Goal: Task Accomplishment & Management: Manage account settings

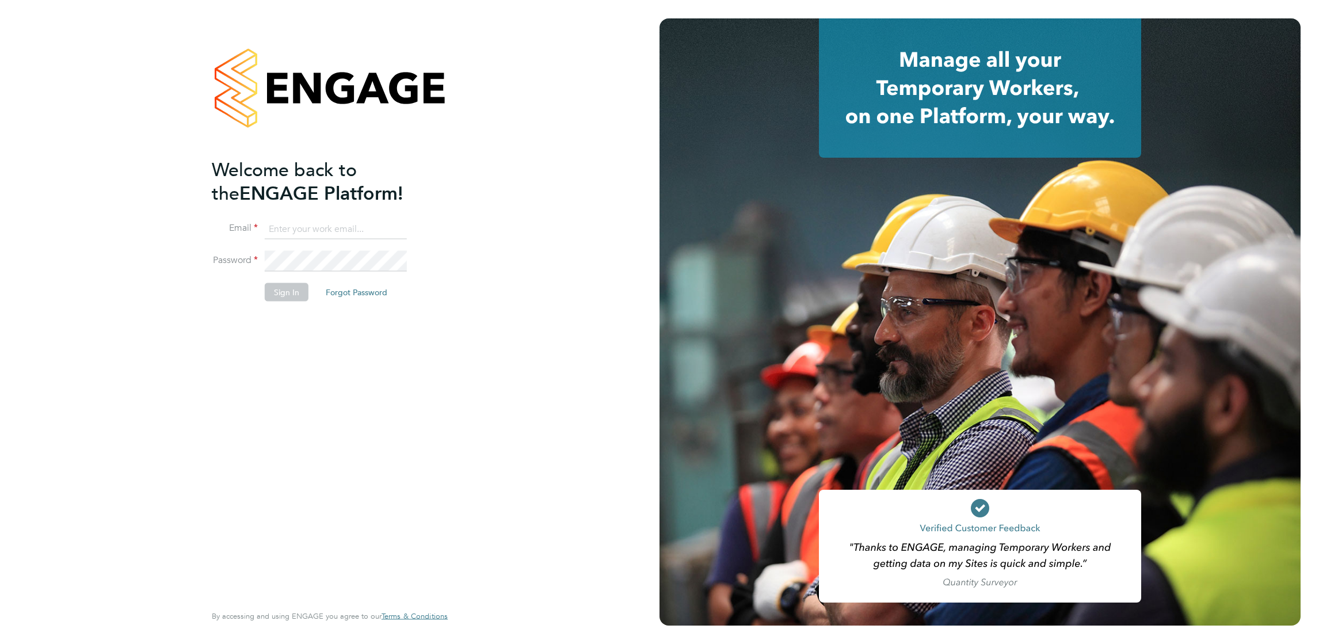
type input "[PERSON_NAME][EMAIL_ADDRESS][PERSON_NAME][DOMAIN_NAME]"
click at [294, 289] on button "Sign In" at bounding box center [287, 292] width 44 height 18
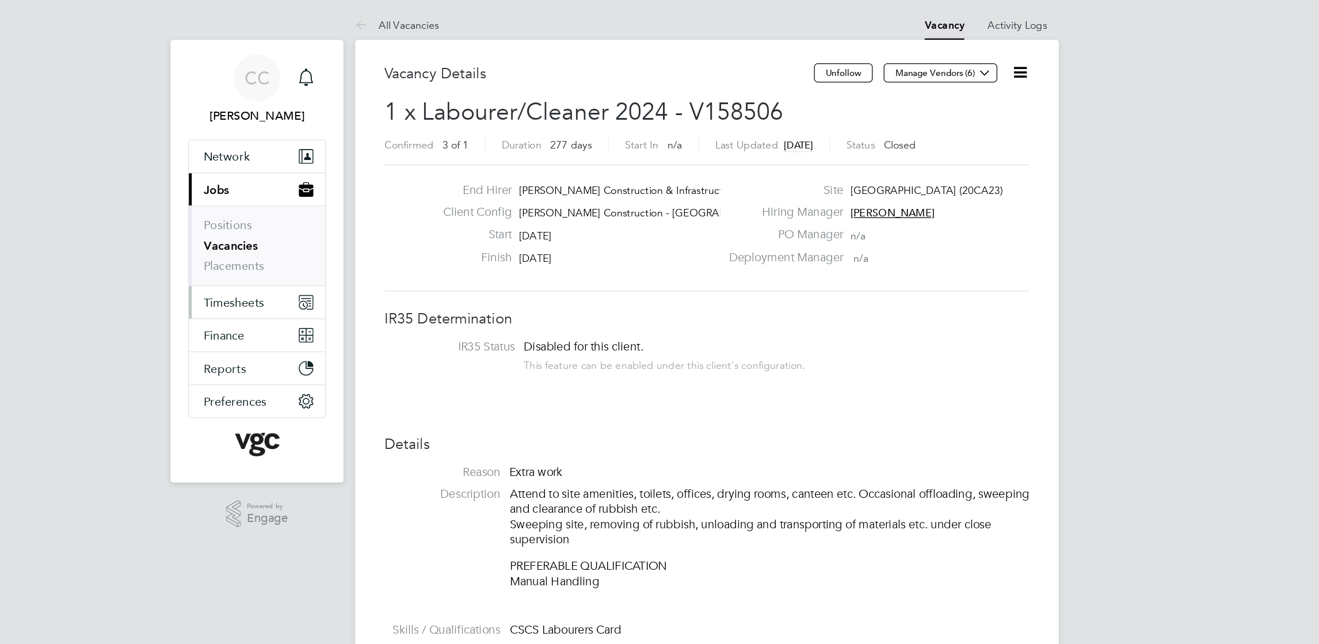
click at [298, 235] on span "Timesheets" at bounding box center [288, 238] width 48 height 11
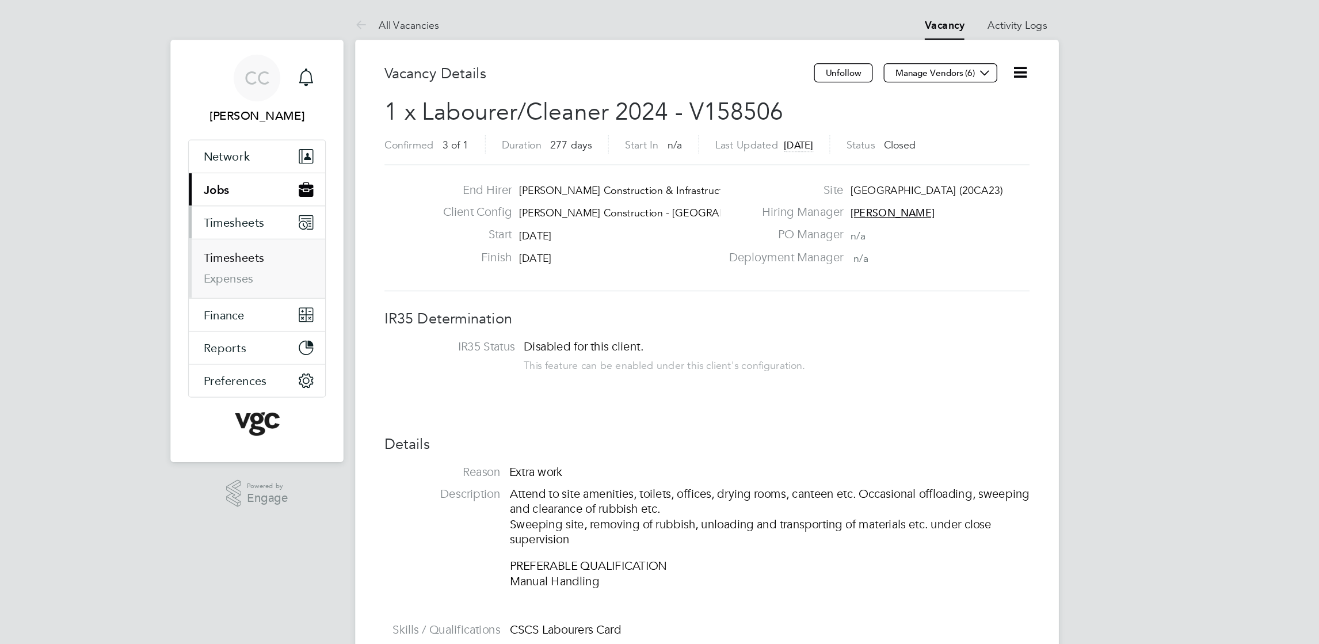
click at [296, 204] on link "Timesheets" at bounding box center [288, 203] width 48 height 11
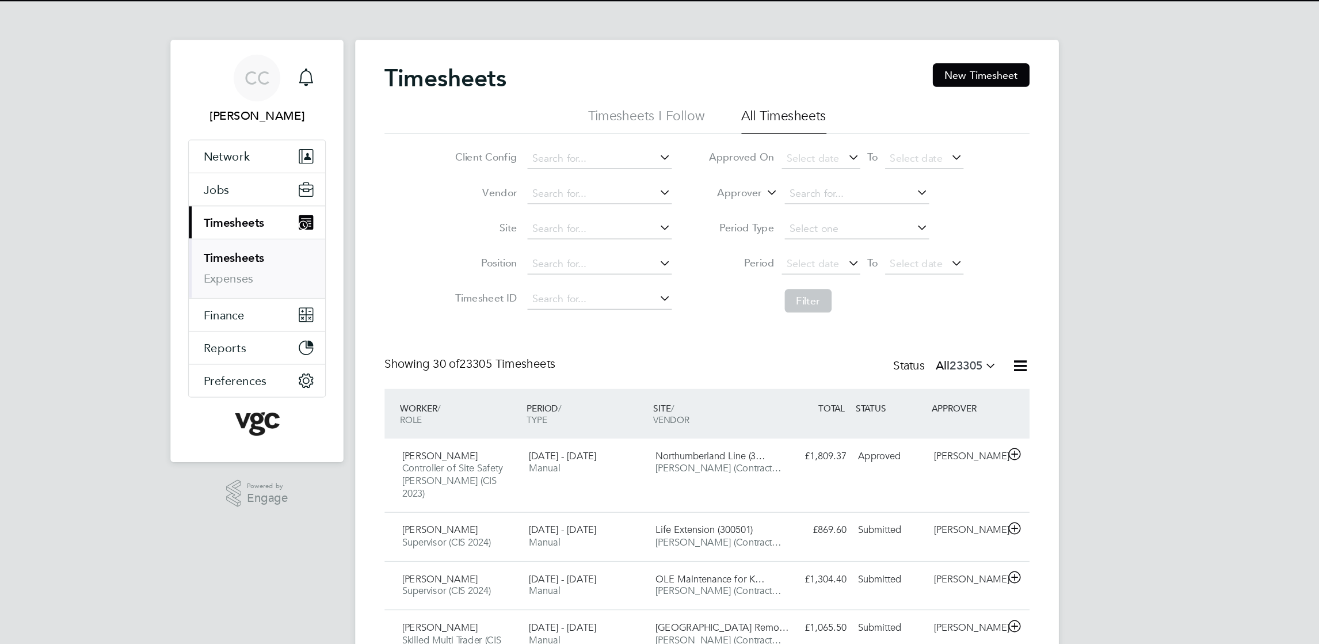
scroll to position [29, 100]
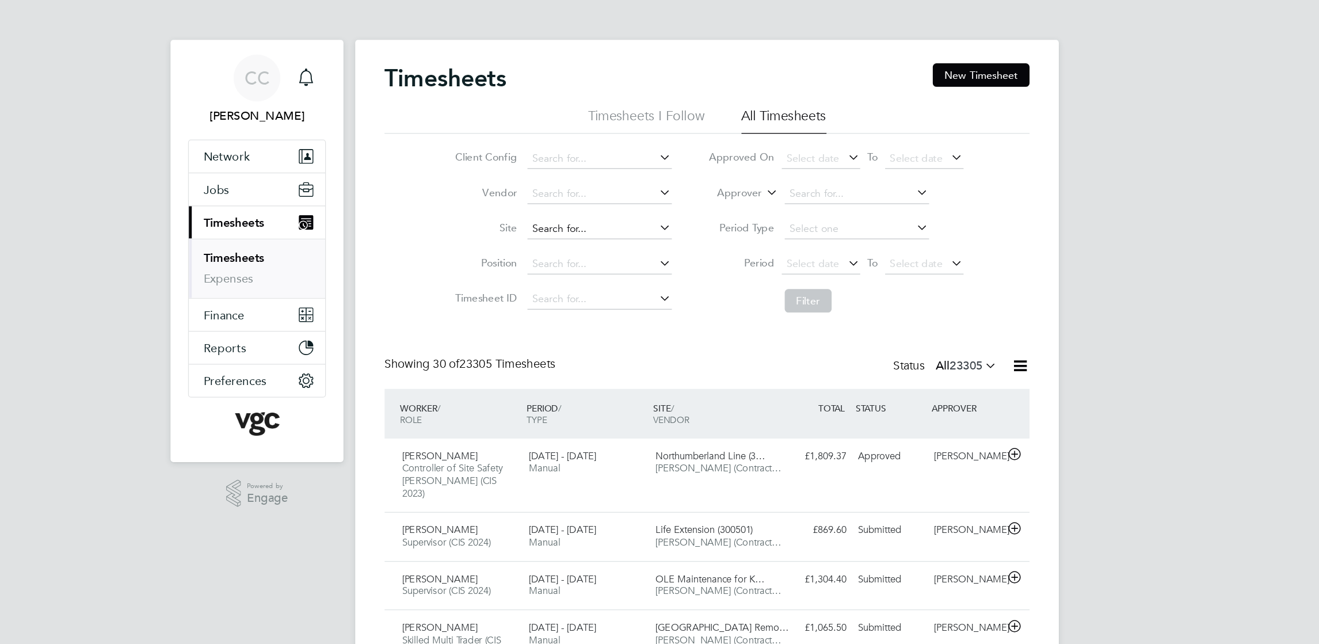
click at [556, 180] on input at bounding box center [575, 181] width 113 height 16
click at [570, 197] on b "South" at bounding box center [572, 196] width 22 height 10
type input "G400186 - South Queensferry All Areas"
click at [737, 207] on span "Select date" at bounding box center [742, 208] width 41 height 10
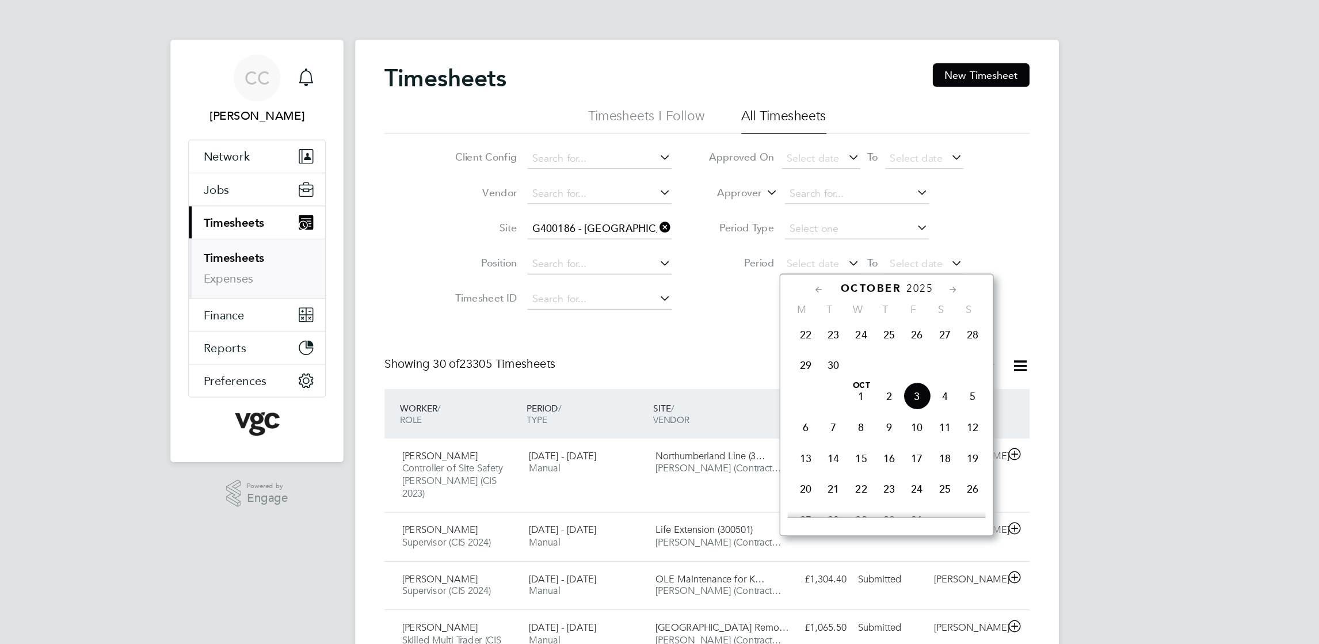
click at [845, 269] on span "27" at bounding box center [846, 264] width 22 height 22
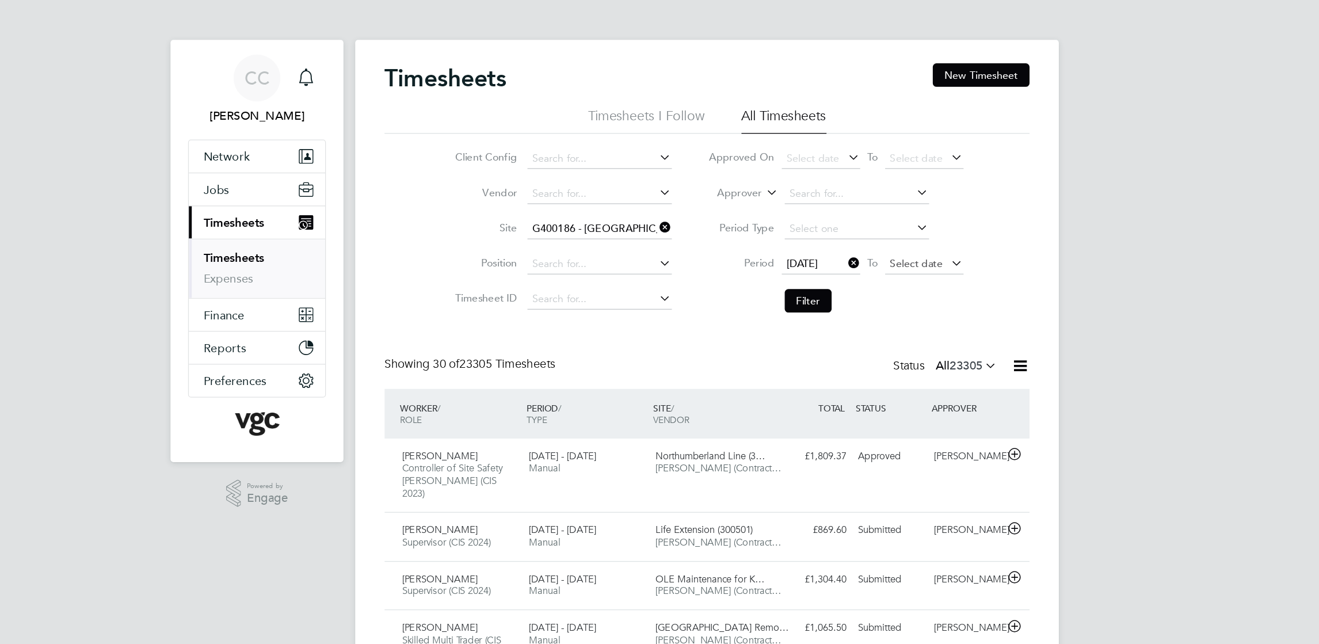
click at [832, 203] on span "Select date" at bounding box center [823, 208] width 41 height 10
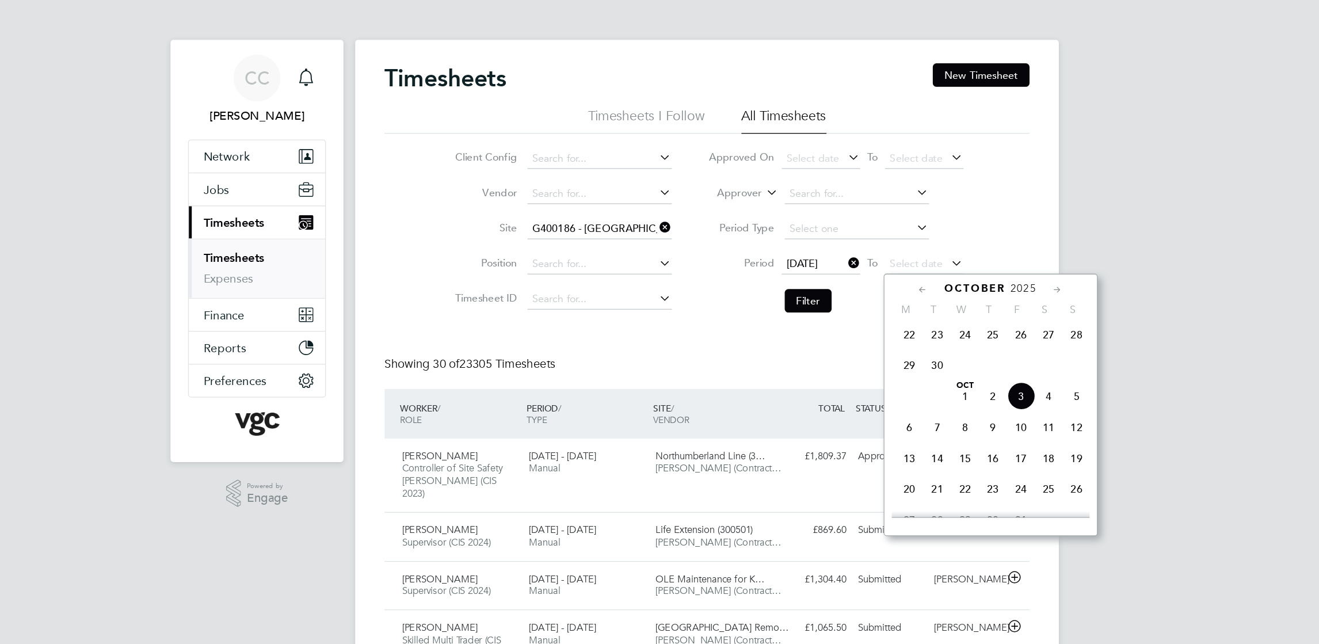
click at [914, 315] on span "3" at bounding box center [906, 312] width 22 height 22
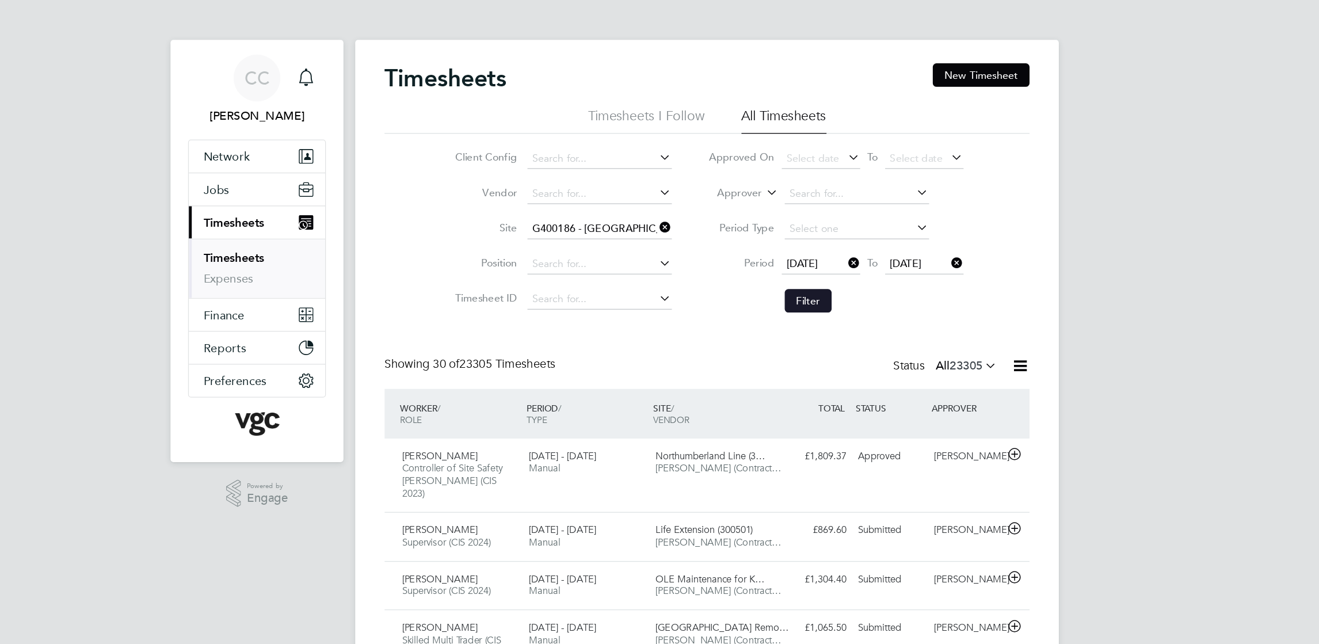
click at [732, 237] on button "Filter" at bounding box center [739, 237] width 37 height 18
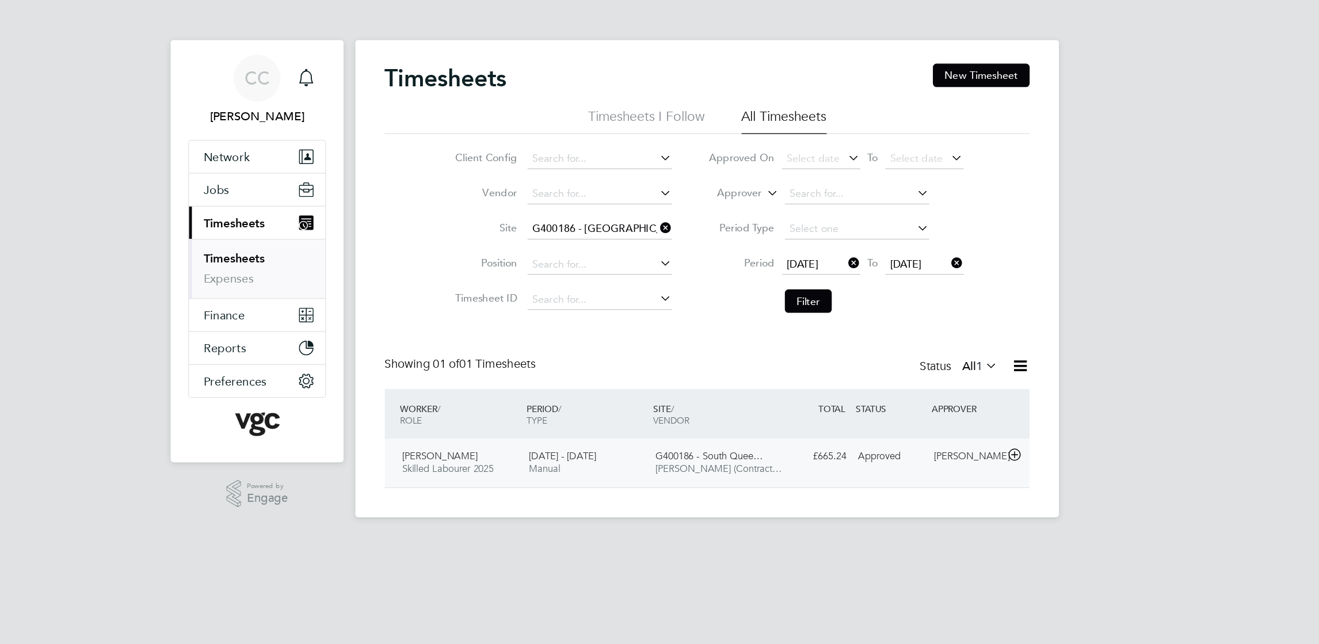
click at [717, 361] on div "£665.24 Approved" at bounding box center [744, 359] width 60 height 19
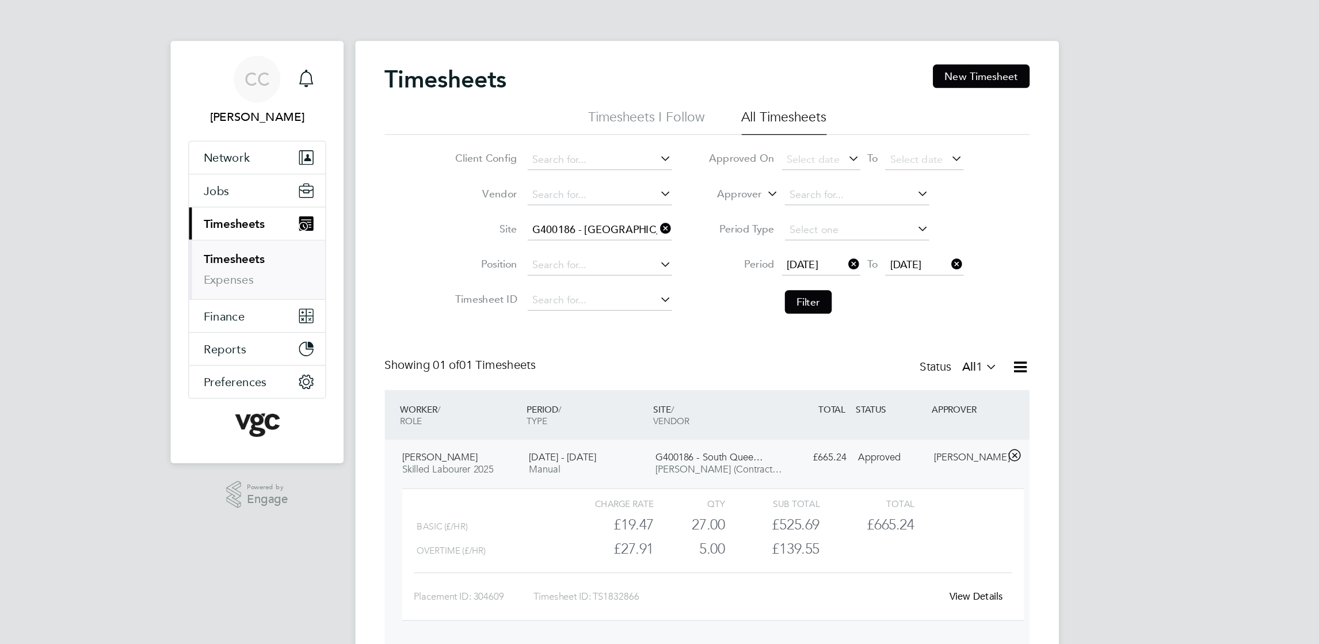
click at [294, 175] on span "Timesheets" at bounding box center [288, 175] width 48 height 11
click at [620, 177] on icon at bounding box center [620, 179] width 0 height 16
click at [768, 209] on icon at bounding box center [768, 207] width 0 height 16
click at [849, 205] on icon at bounding box center [849, 207] width 0 height 16
click at [868, 465] on link "View Details" at bounding box center [871, 468] width 42 height 10
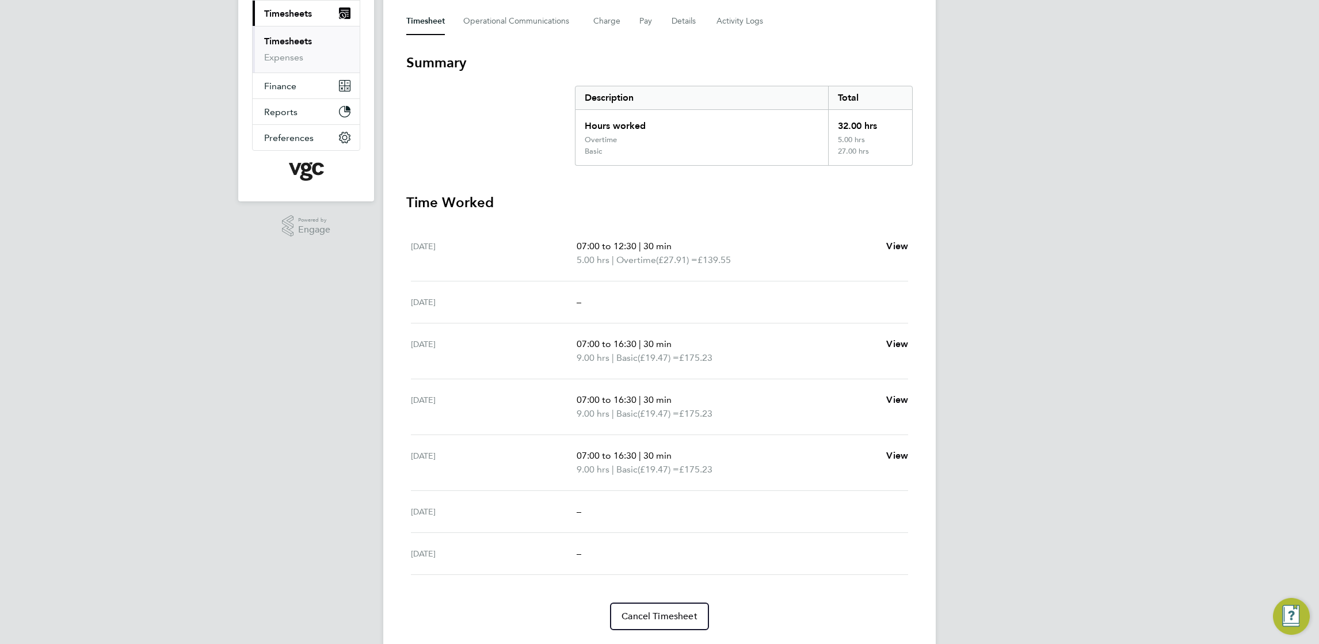
scroll to position [169, 0]
